Goal: Information Seeking & Learning: Understand process/instructions

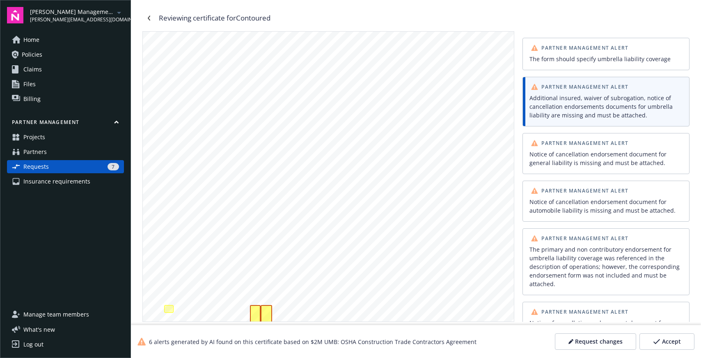
scroll to position [139, 0]
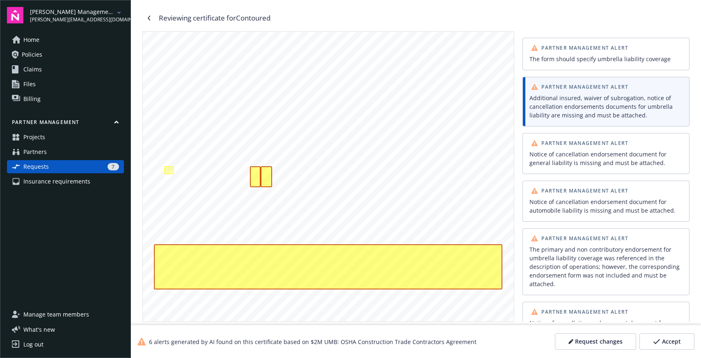
click at [569, 273] on div "The primary and non contributory endorsement for umbrella liability coverage wa…" at bounding box center [606, 266] width 153 height 43
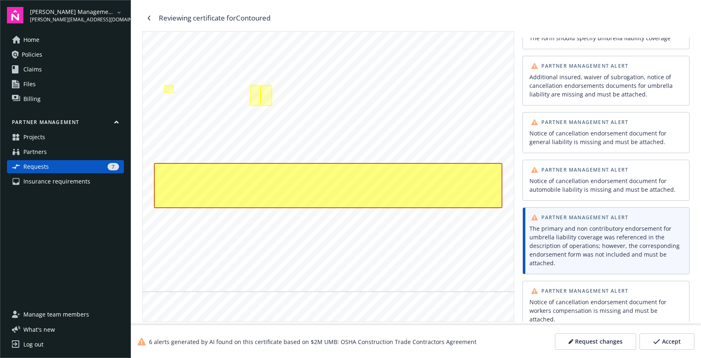
scroll to position [229, 0]
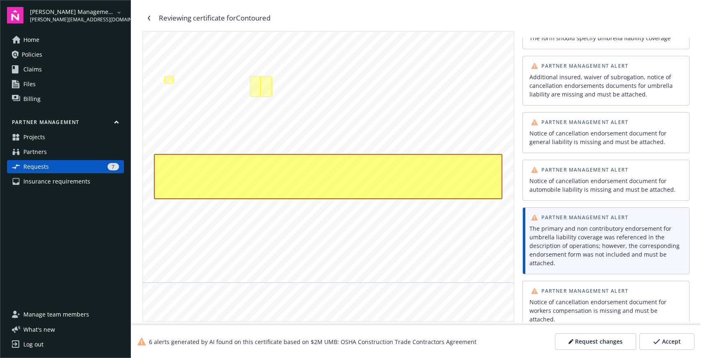
click at [579, 301] on div "Notice of cancellation endorsement document for workers compensation is missing…" at bounding box center [606, 311] width 153 height 26
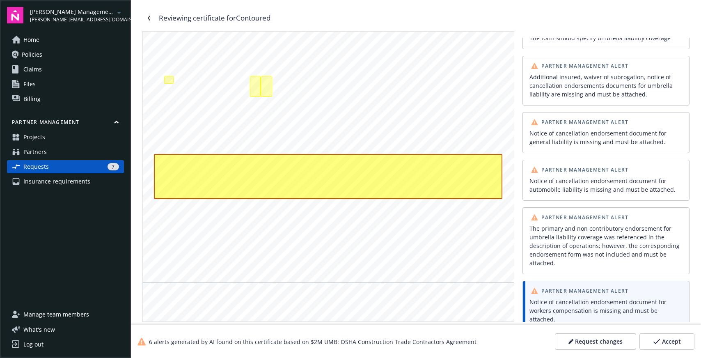
click at [587, 302] on div "Notice of cancellation endorsement document for workers compensation is missing…" at bounding box center [606, 311] width 153 height 26
click at [585, 302] on div "Notice of cancellation endorsement document for workers compensation is missing…" at bounding box center [606, 311] width 153 height 26
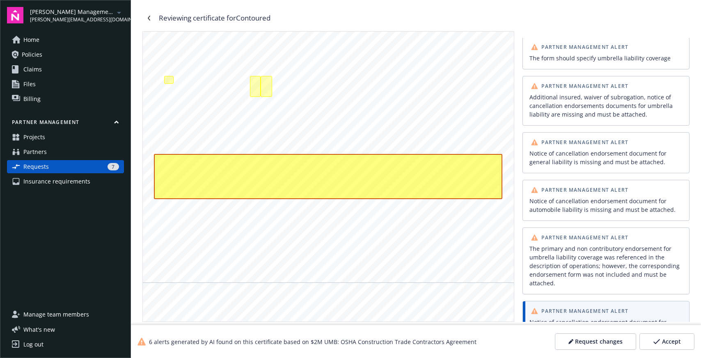
scroll to position [0, 0]
click at [570, 162] on div "Notice of cancellation endorsement document for general liability is missing an…" at bounding box center [606, 158] width 153 height 17
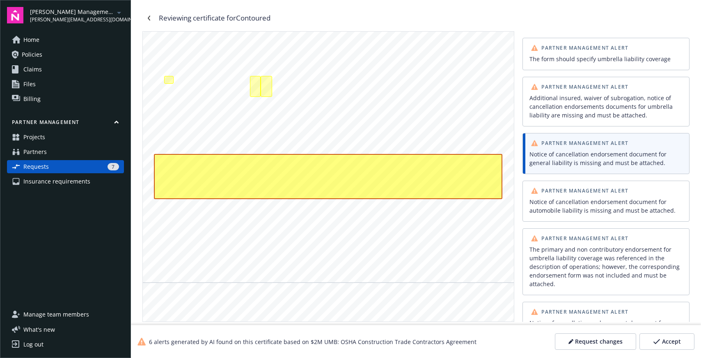
click at [568, 114] on div "Additional insured, waiver of subrogation, notice of cancellation endorsements …" at bounding box center [606, 107] width 153 height 26
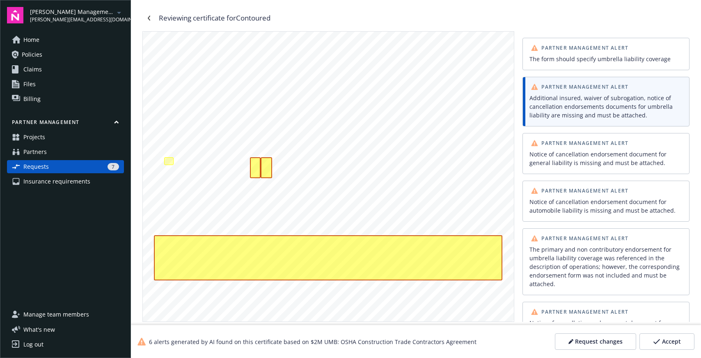
scroll to position [139, 0]
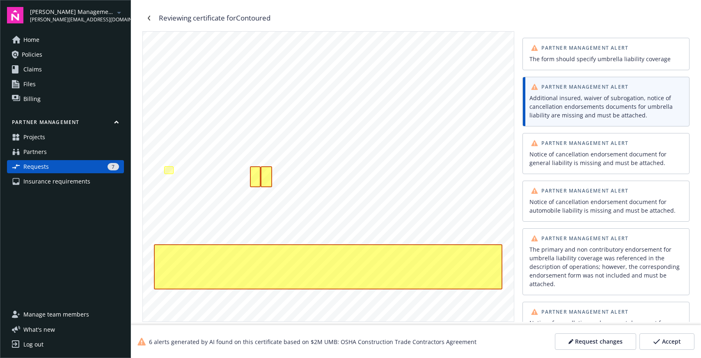
click at [582, 154] on div "Notice of cancellation endorsement document for general liability is missing an…" at bounding box center [606, 158] width 153 height 17
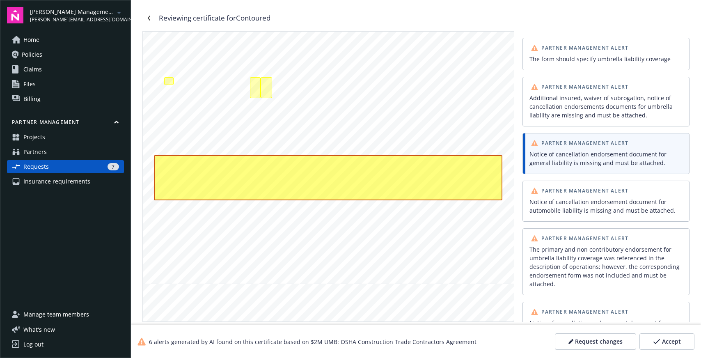
scroll to position [229, 0]
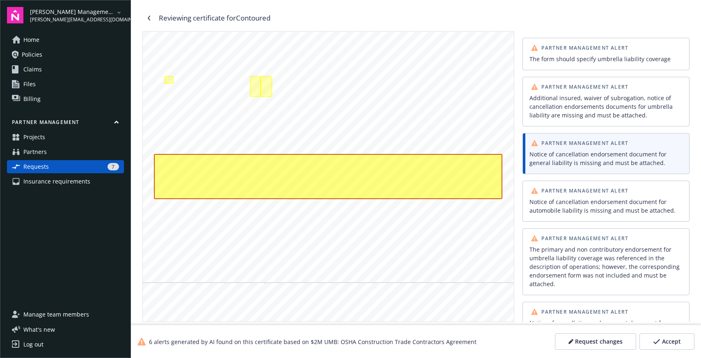
click at [607, 156] on div "Notice of cancellation endorsement document for general liability is missing an…" at bounding box center [606, 158] width 153 height 17
click at [587, 196] on div "Notice of cancellation endorsement document for automobile liability is missing…" at bounding box center [606, 206] width 156 height 21
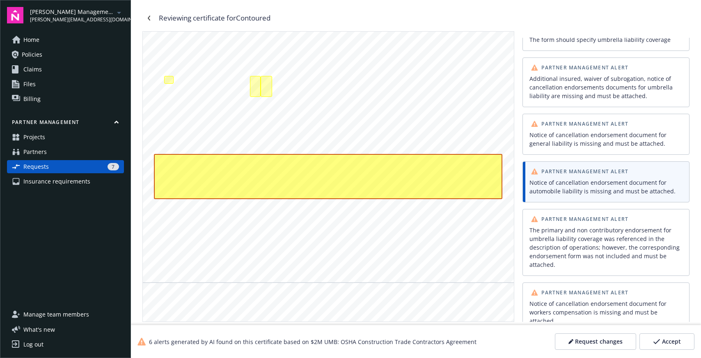
scroll to position [21, 0]
click at [580, 223] on div "The primary and non contributory endorsement for umbrella liability coverage wa…" at bounding box center [606, 246] width 156 height 46
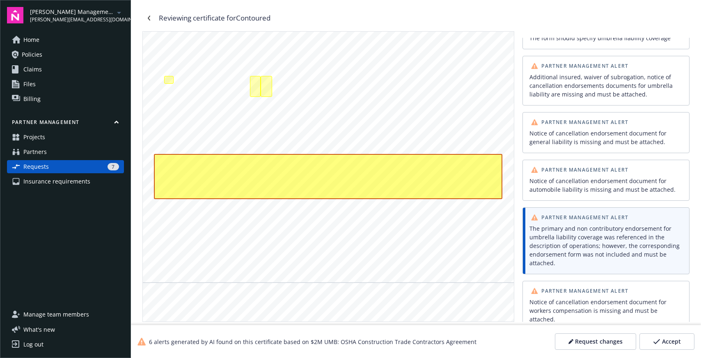
click at [565, 275] on div "Partner Management Alert The form should specify umbrella liability coverage Pa…" at bounding box center [606, 180] width 167 height 284
click at [568, 305] on div "Notice of cancellation endorsement document for workers compensation is missing…" at bounding box center [606, 311] width 153 height 26
